Goal: Task Accomplishment & Management: Manage account settings

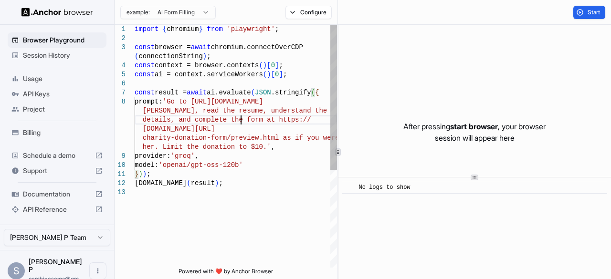
click at [240, 124] on div "import { chromium } from 'playwright' ; const browser = await chromium.connectO…" at bounding box center [236, 228] width 202 height 406
click at [197, 103] on div "import { chromium } from 'playwright' ; const browser = await chromium.connectO…" at bounding box center [236, 228] width 202 height 406
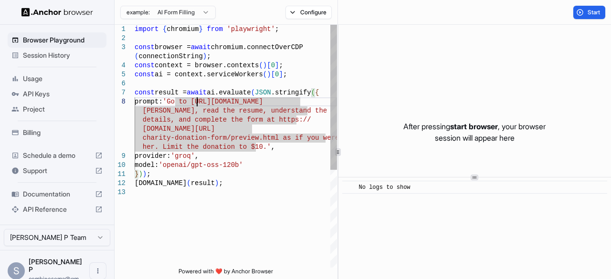
click at [300, 103] on div "import { chromium } from 'playwright' ; const browser = await chromium.connectO…" at bounding box center [236, 228] width 202 height 406
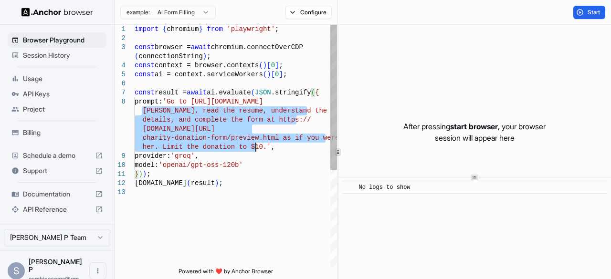
click at [256, 147] on div "import { chromium } from 'playwright' ; const browser = await chromium.connectO…" at bounding box center [236, 228] width 202 height 406
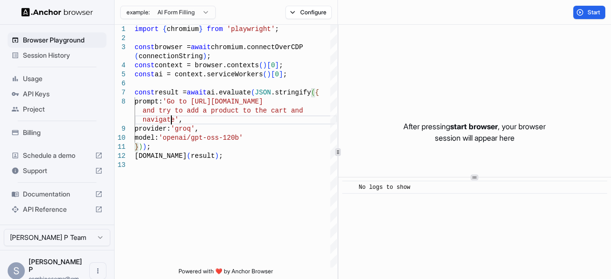
scroll to position [8, 0]
type textarea "**********"
click at [584, 12] on button "Start" at bounding box center [589, 12] width 32 height 13
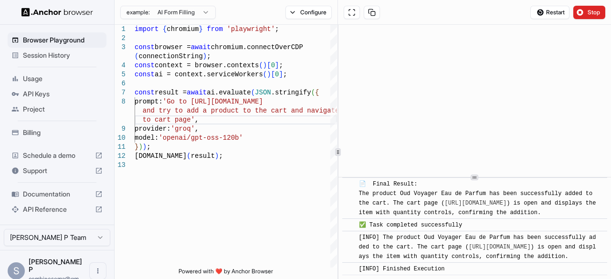
scroll to position [2897, 0]
click at [268, 195] on div "import { chromium } from 'playwright' ; const browser = await chromium.connectO…" at bounding box center [236, 214] width 202 height 379
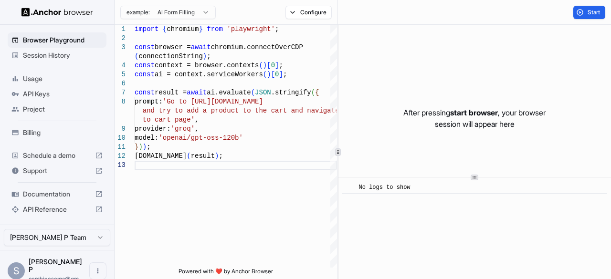
scroll to position [0, 0]
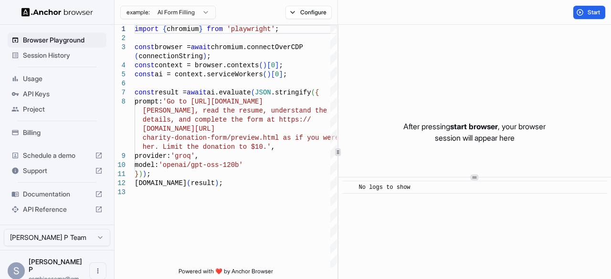
click at [47, 129] on span "Billing" at bounding box center [63, 133] width 80 height 10
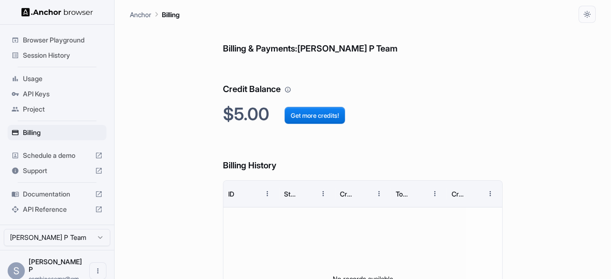
click at [41, 83] on span "Usage" at bounding box center [63, 79] width 80 height 10
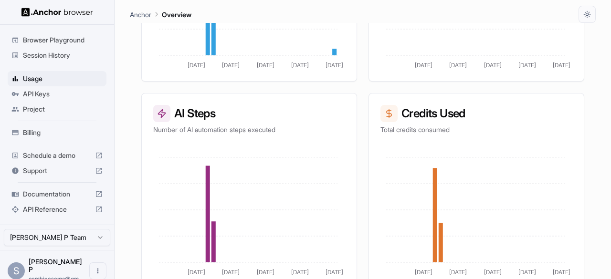
scroll to position [313, 0]
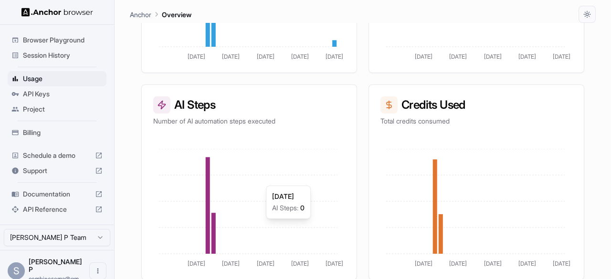
click at [321, 180] on icon "[DATE] [DATE] [DATE] Sep [DATE]" at bounding box center [248, 208] width 190 height 119
